Goal: Transaction & Acquisition: Purchase product/service

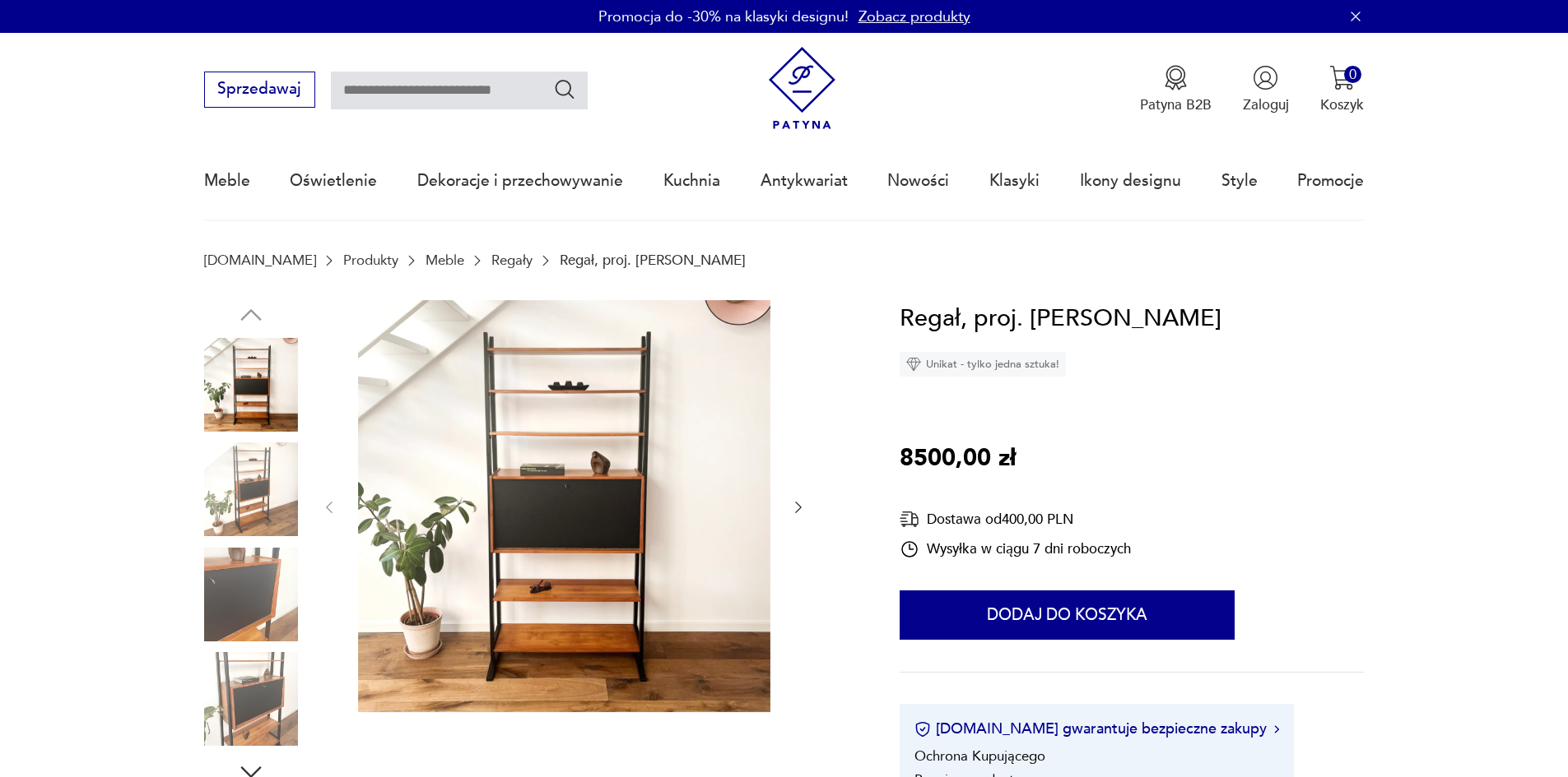
click at [806, 506] on icon "button" at bounding box center [798, 508] width 17 height 17
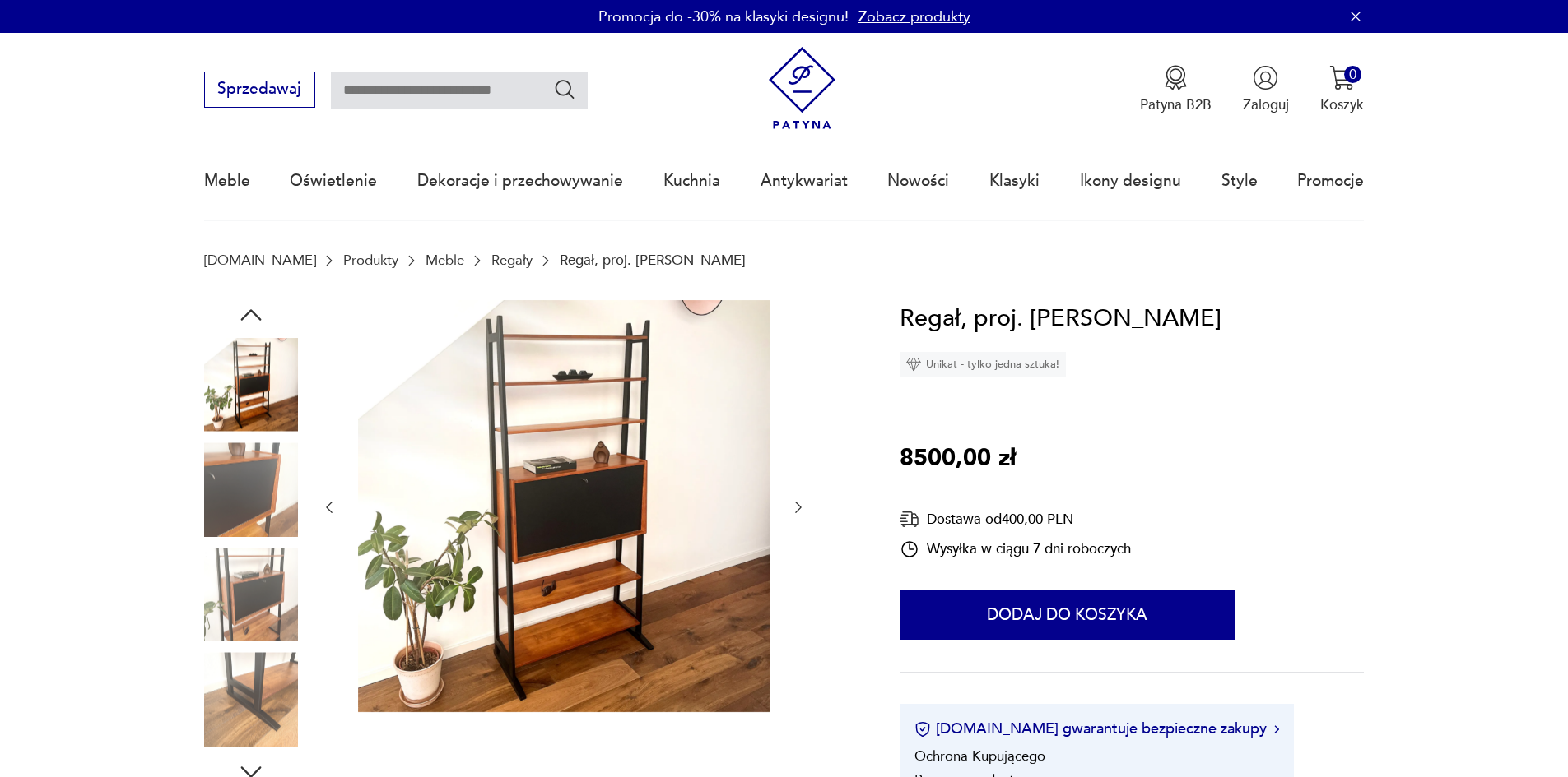
click at [806, 505] on icon "button" at bounding box center [798, 508] width 17 height 17
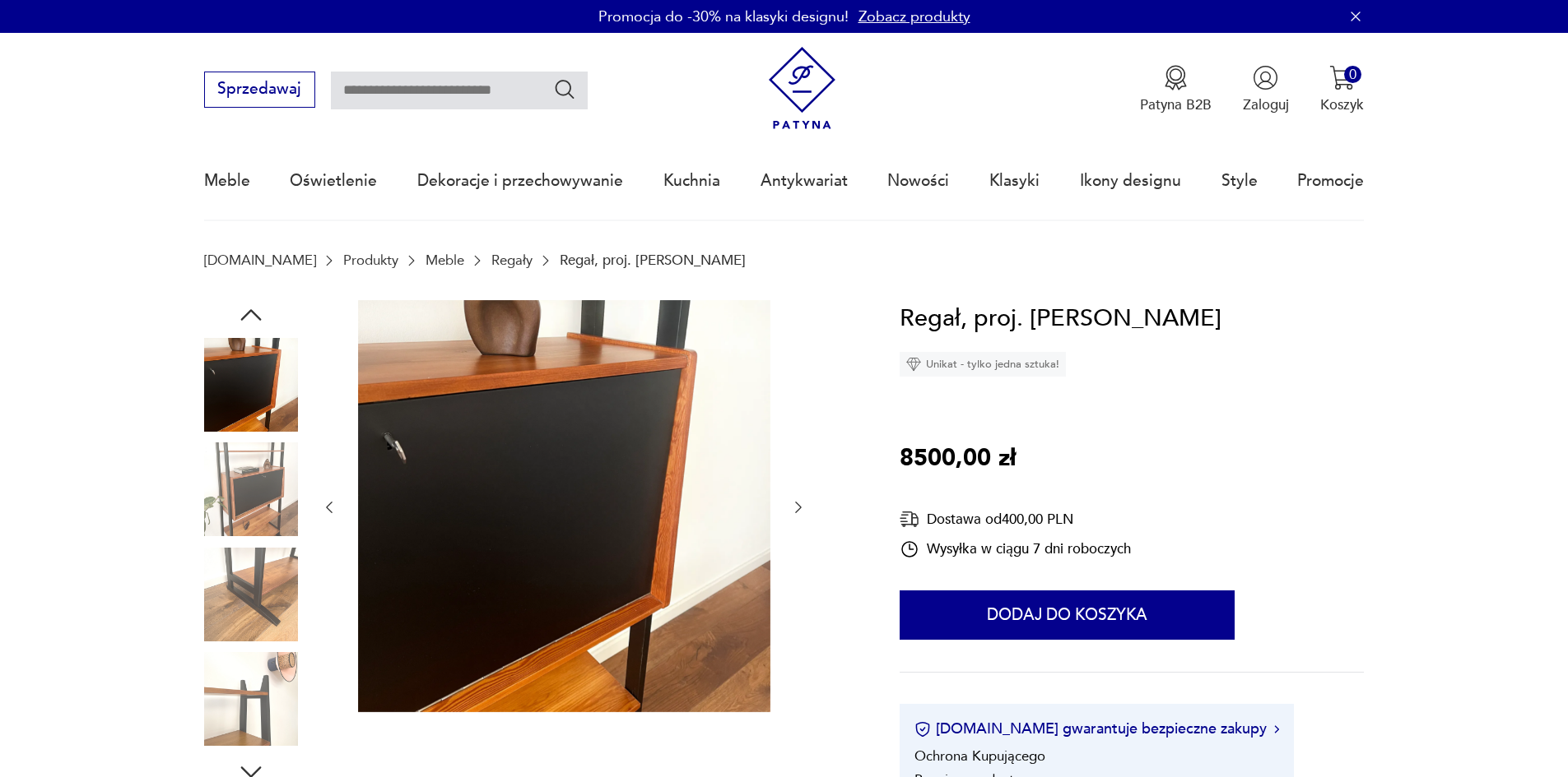
click at [806, 505] on icon "button" at bounding box center [798, 508] width 17 height 17
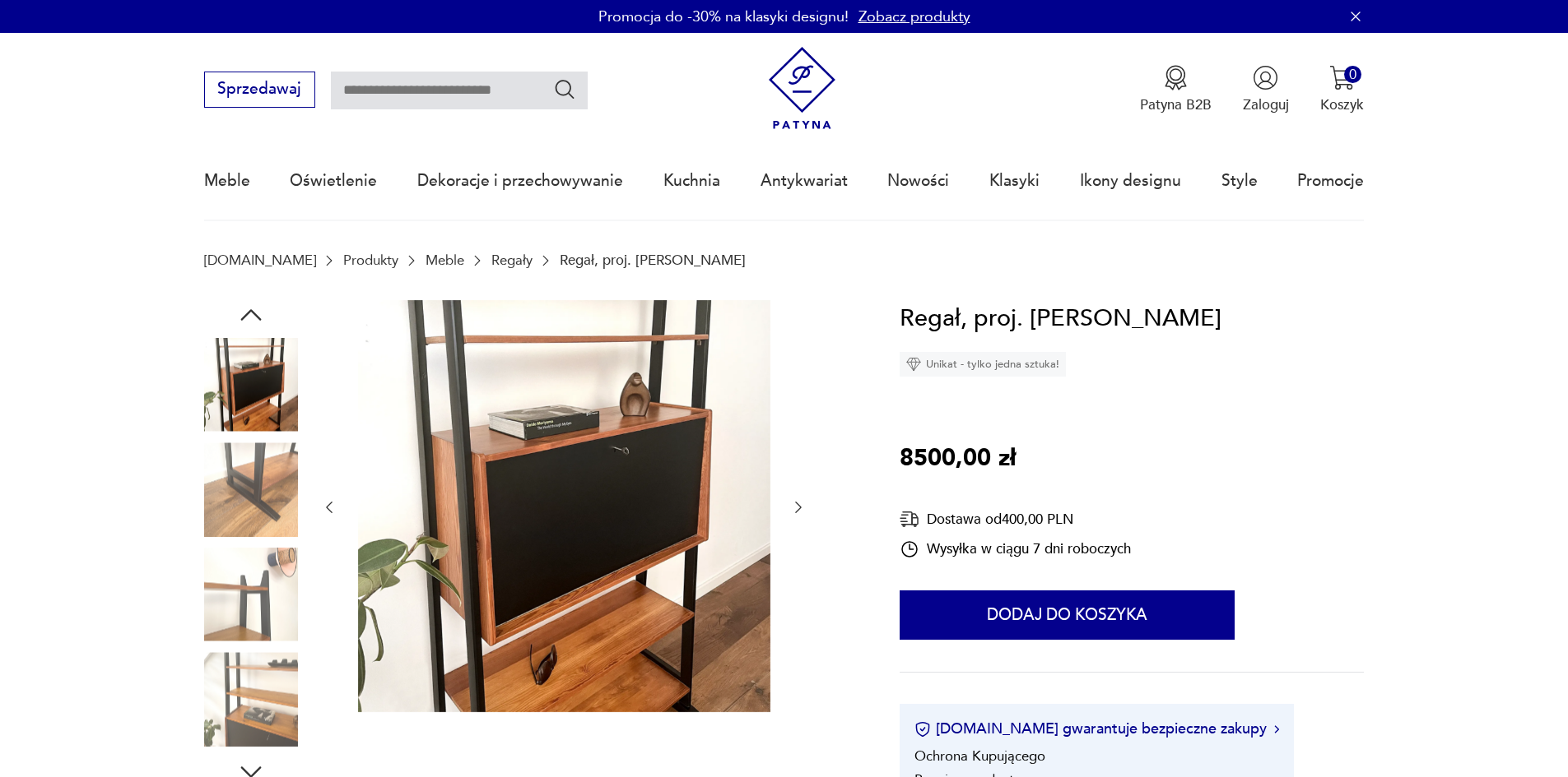
click at [806, 505] on icon "button" at bounding box center [798, 508] width 17 height 17
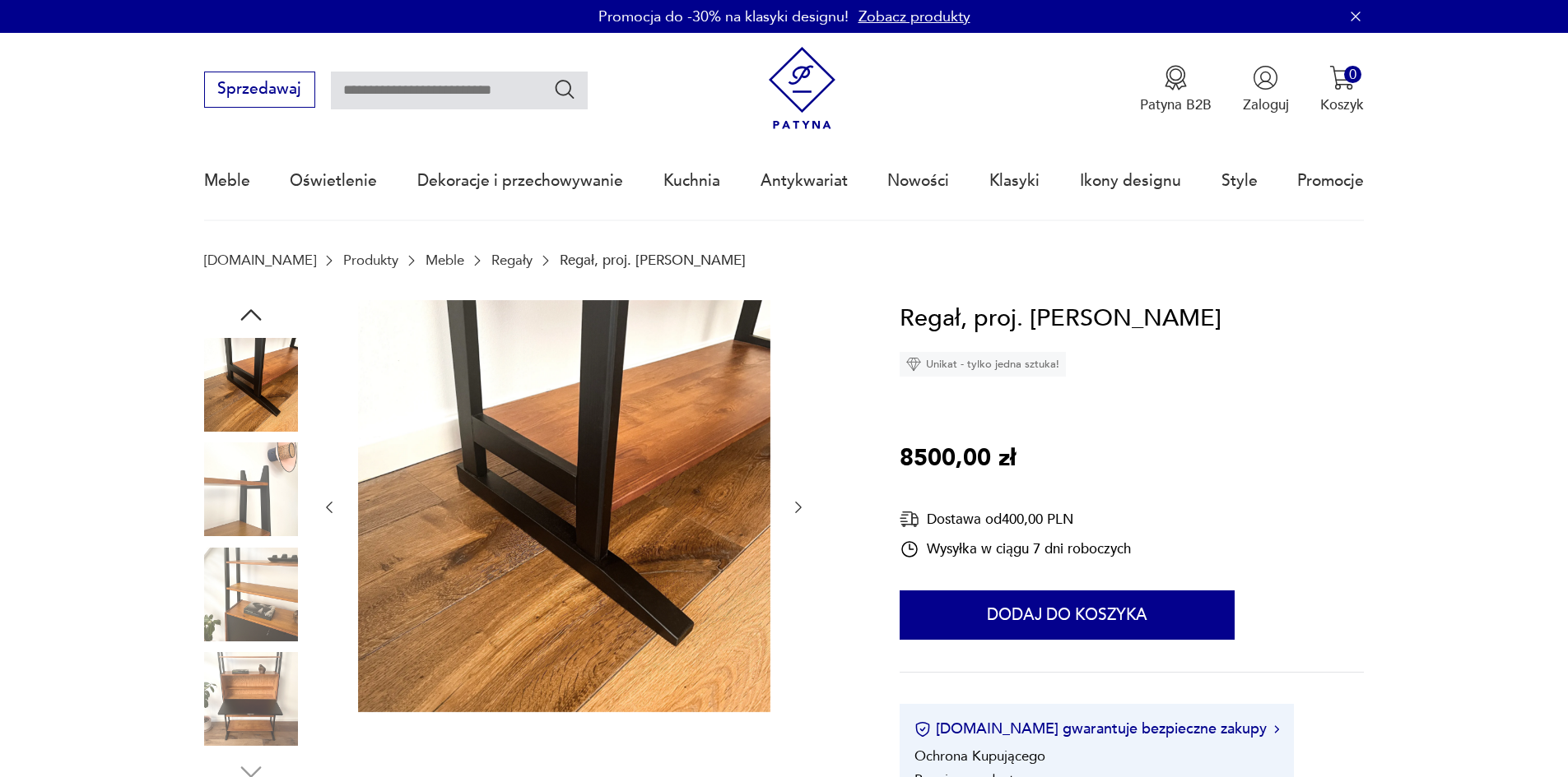
click at [806, 505] on icon "button" at bounding box center [798, 508] width 17 height 17
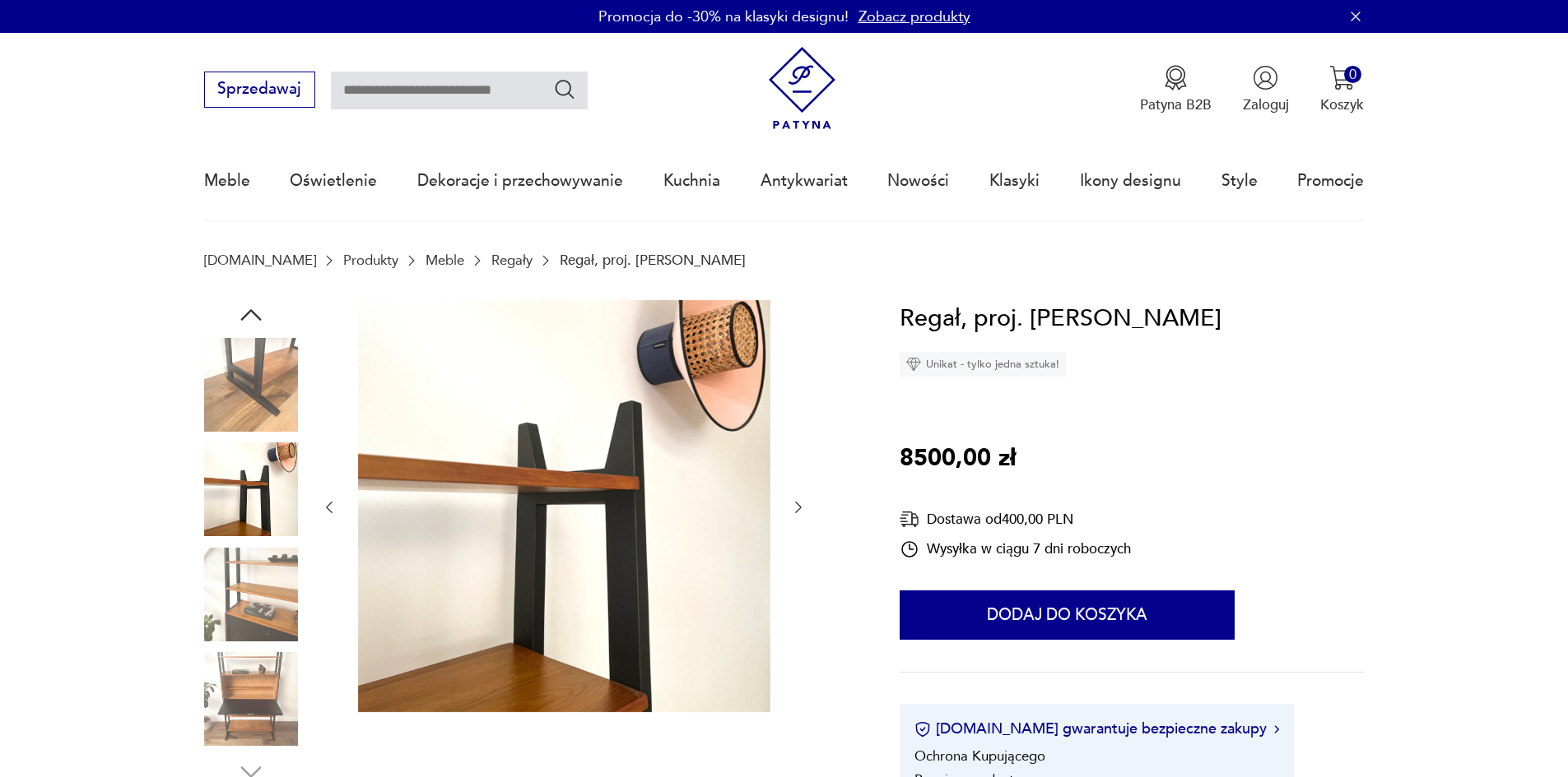
click at [806, 505] on icon "button" at bounding box center [798, 508] width 17 height 17
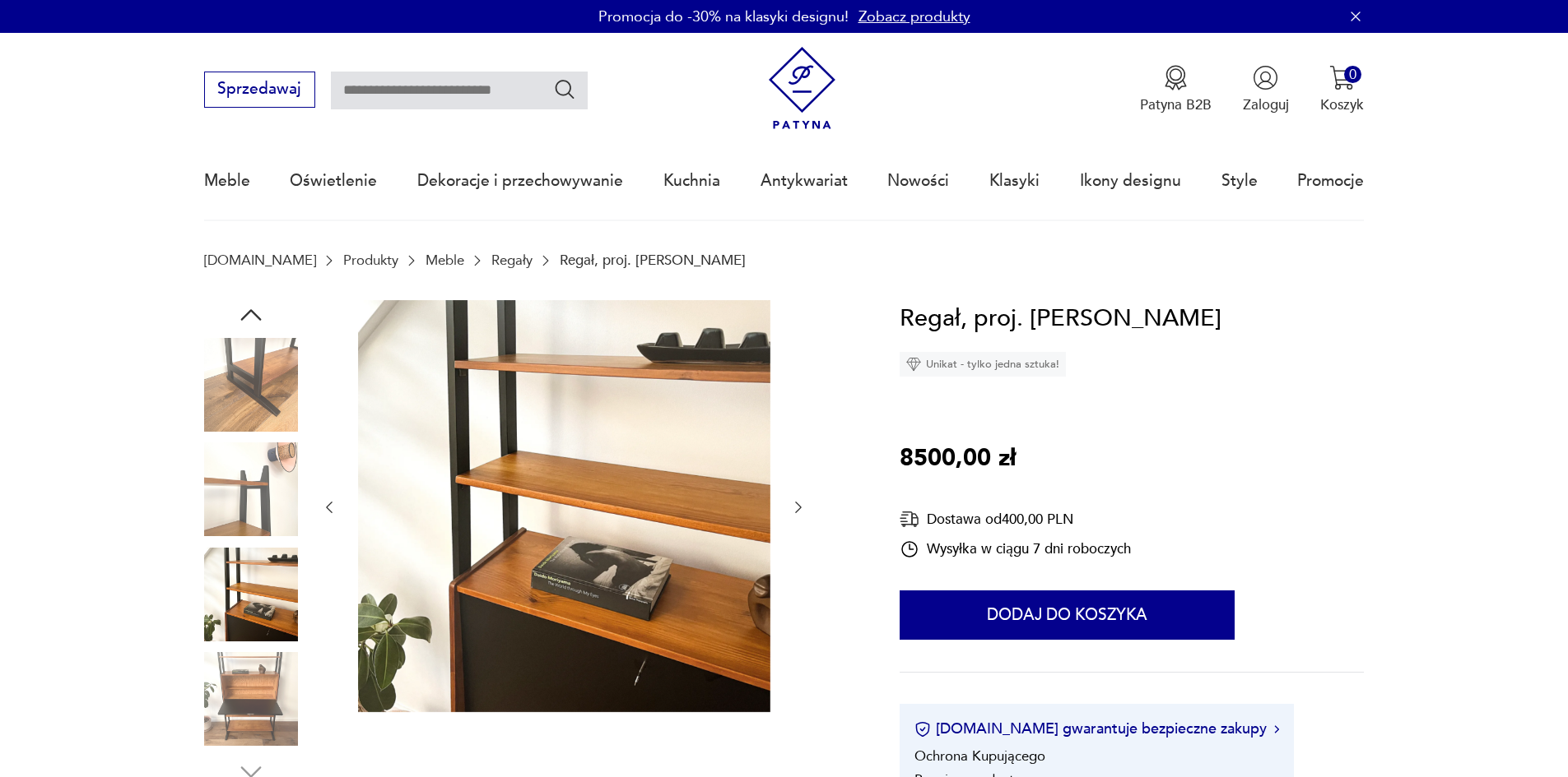
click at [806, 505] on icon "button" at bounding box center [798, 508] width 17 height 17
